Goal: Contribute content: Contribute content

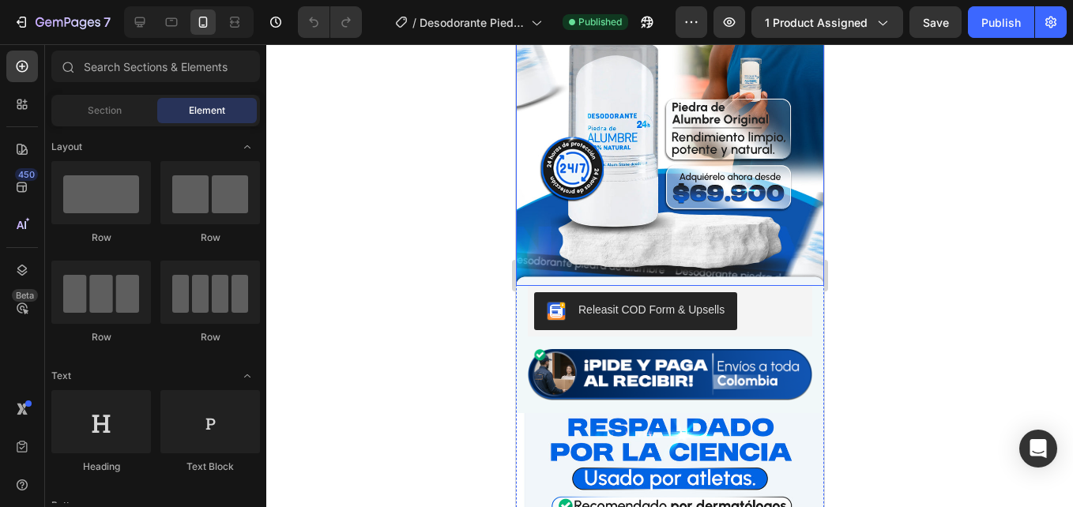
scroll to position [237, 0]
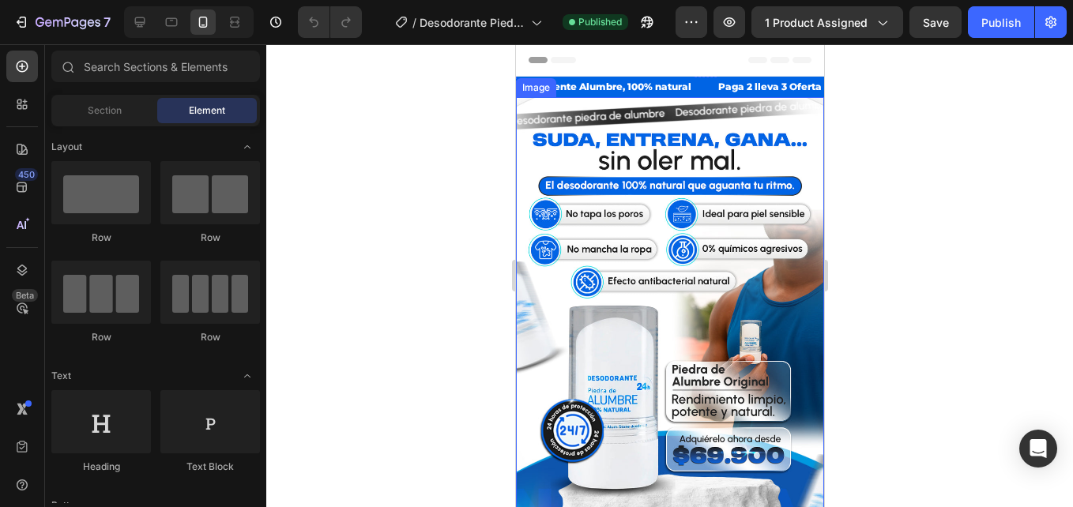
click at [753, 257] on img at bounding box center [669, 323] width 308 height 452
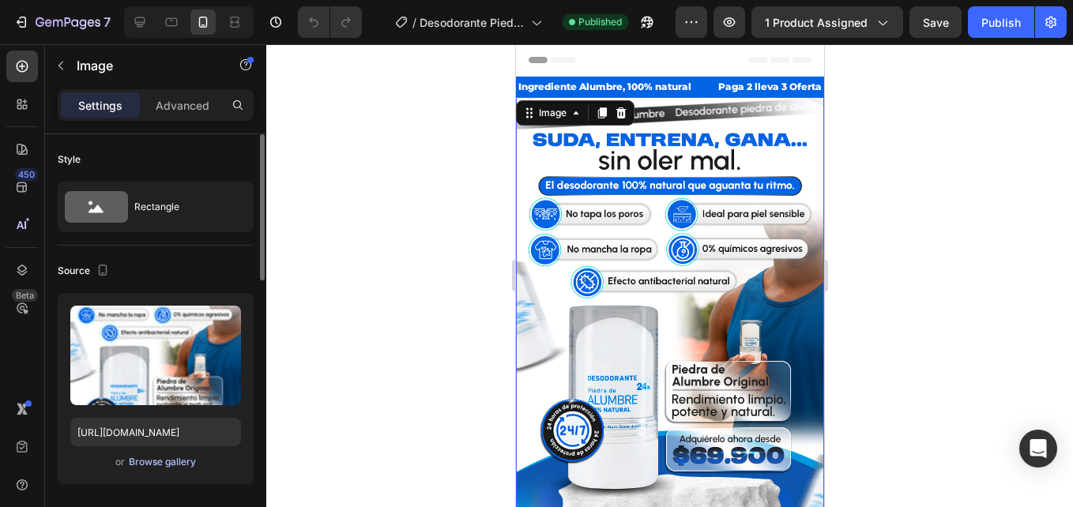
click at [175, 456] on div "Browse gallery" at bounding box center [162, 462] width 67 height 14
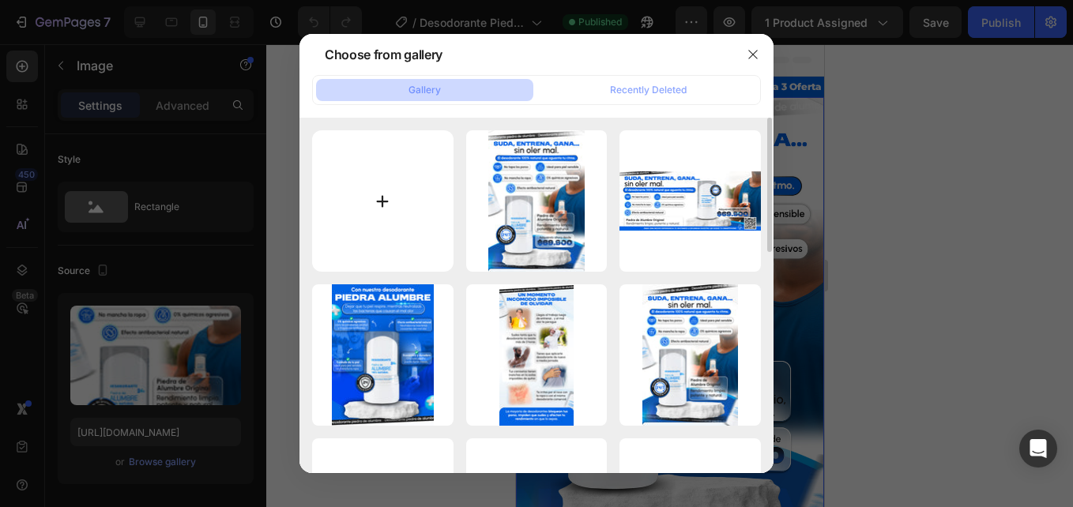
click at [401, 197] on input "file" at bounding box center [382, 200] width 141 height 141
type input "C:\fakepath\1.1.jpg"
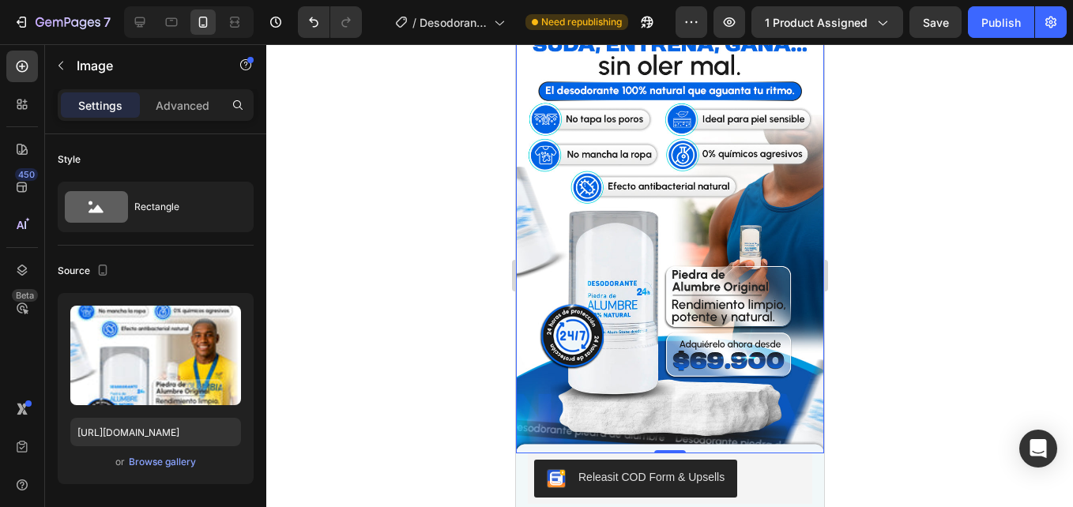
scroll to position [79, 0]
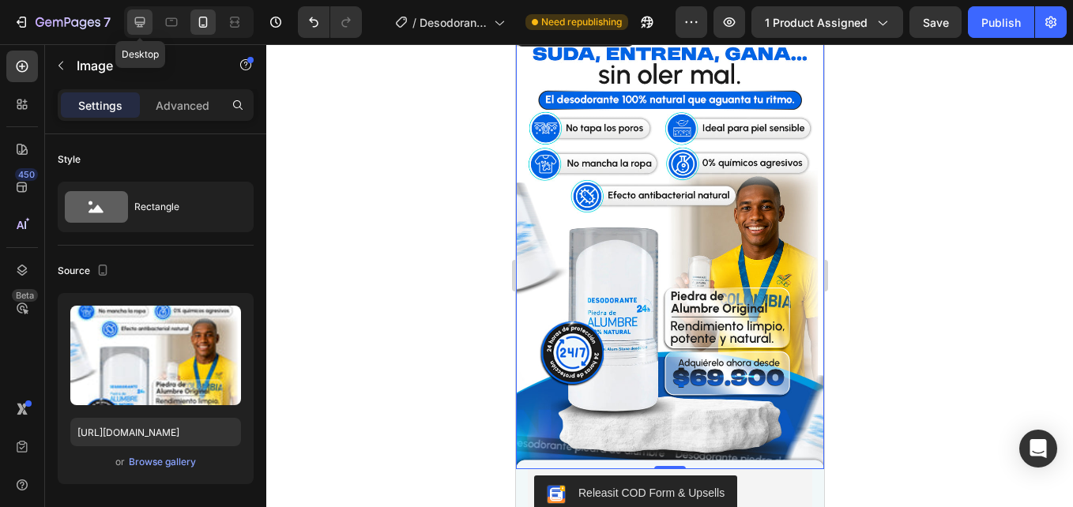
click at [137, 30] on div at bounding box center [139, 21] width 25 height 25
type input "https://cdn.shopify.com/s/files/1/2005/9307/files/image_demo.jpg"
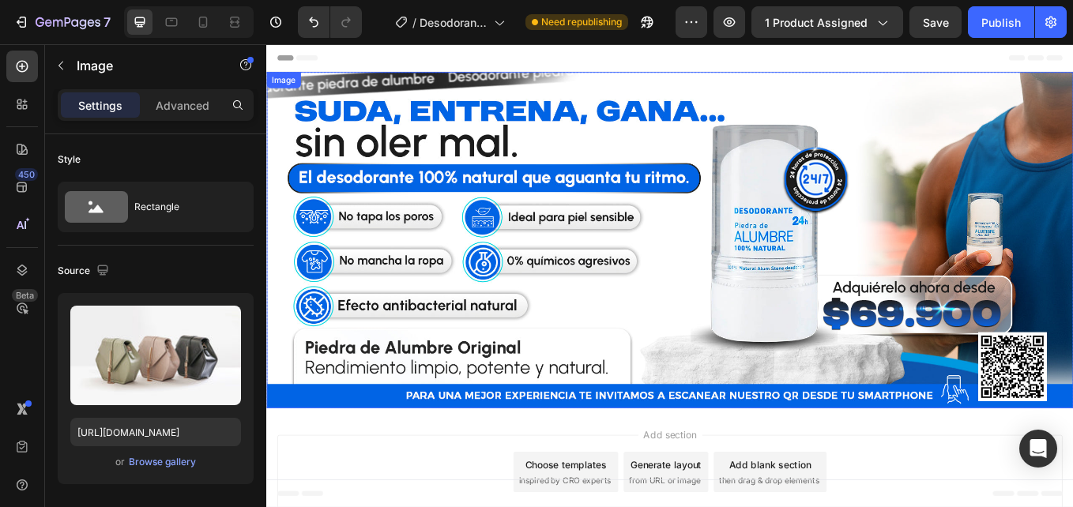
click at [507, 377] on img at bounding box center [740, 274] width 948 height 395
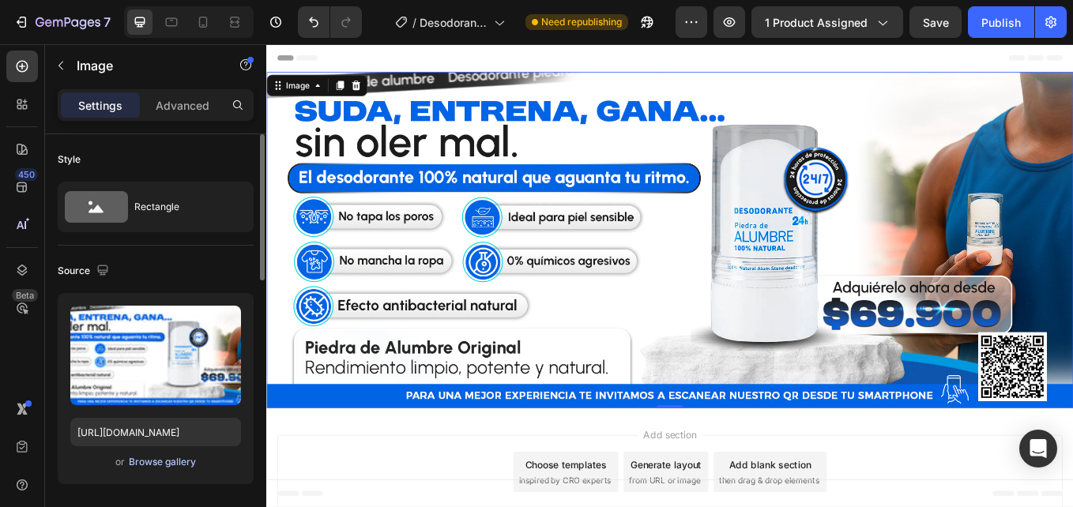
click at [187, 461] on div "Browse gallery" at bounding box center [162, 462] width 67 height 14
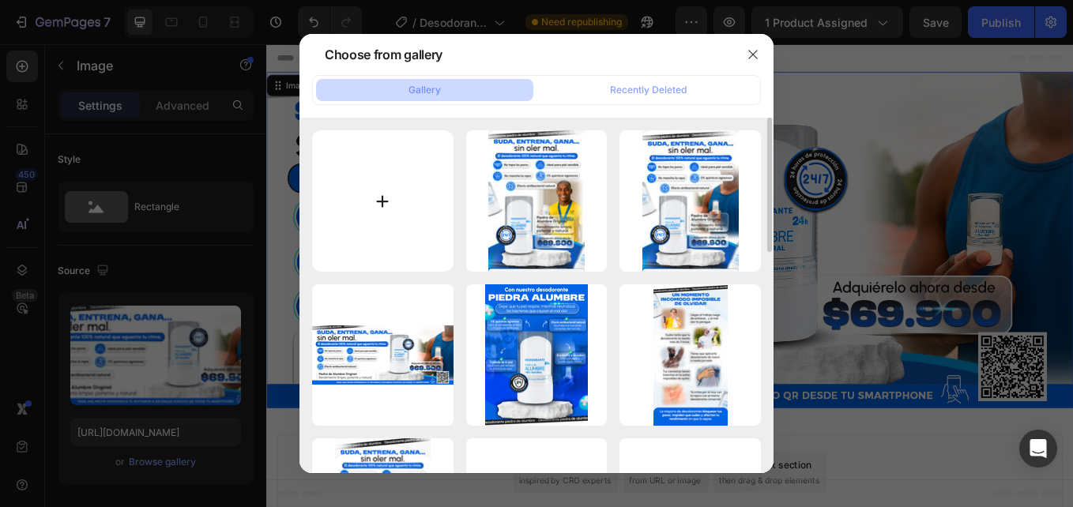
click at [374, 191] on input "file" at bounding box center [382, 200] width 141 height 141
type input "C:\fakepath\web.jpg"
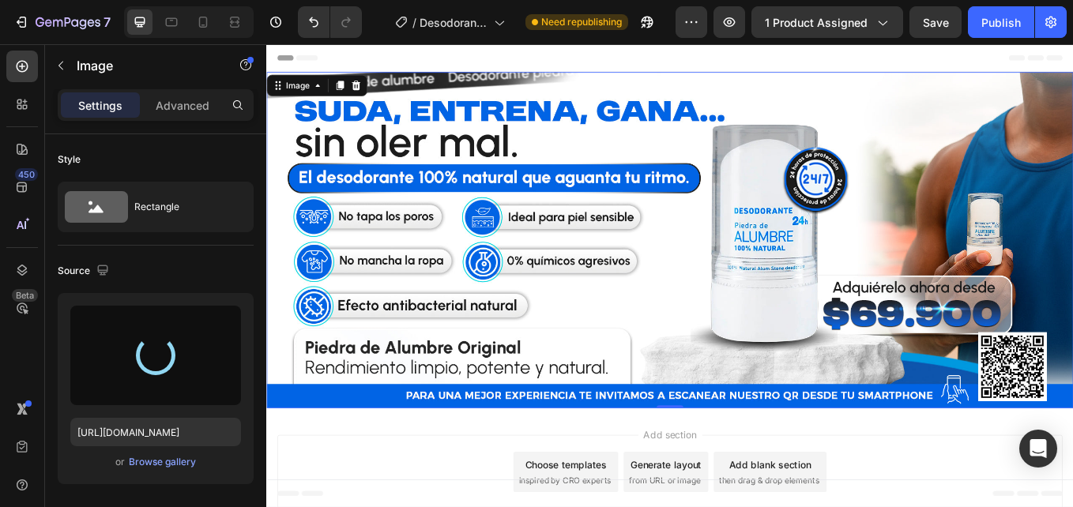
type input "https://cdn.shopify.com/s/files/1/0710/1654/6543/files/gempages_522219999520097…"
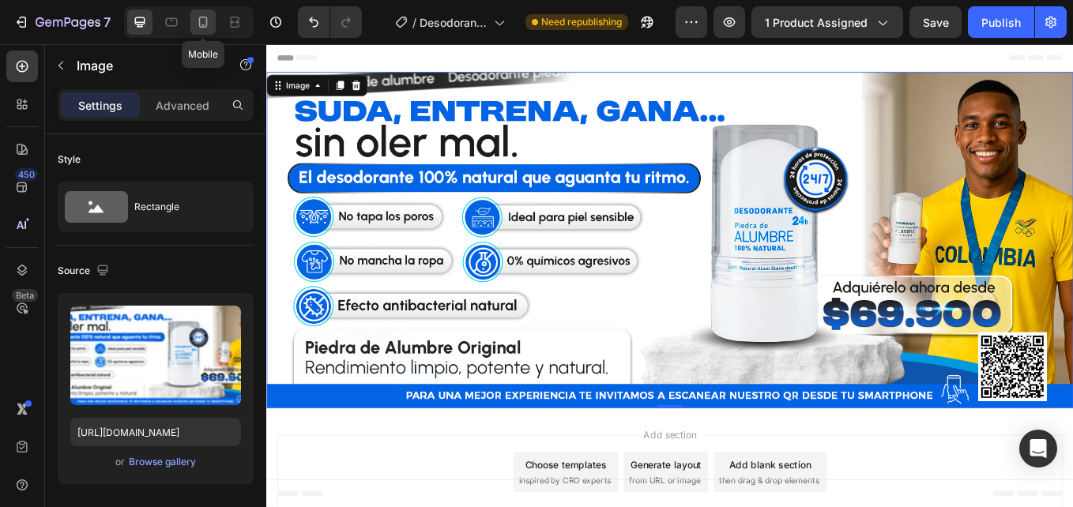
click at [200, 31] on div at bounding box center [202, 21] width 25 height 25
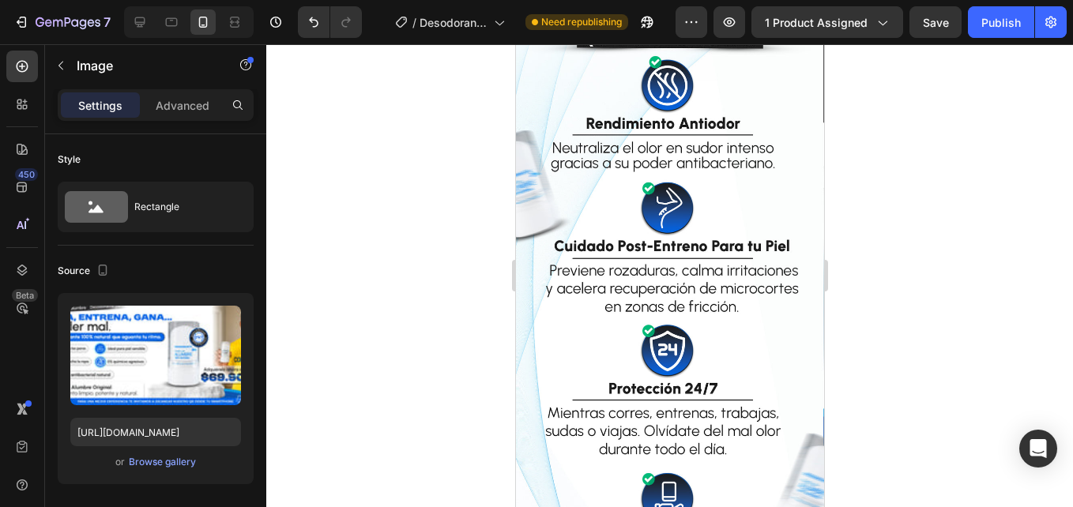
scroll to position [3713, 0]
